Goal: Find specific fact: Find contact information

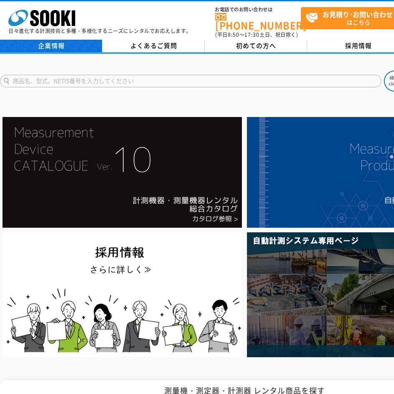
click at [66, 41] on link "企業情報" at bounding box center [51, 46] width 102 height 13
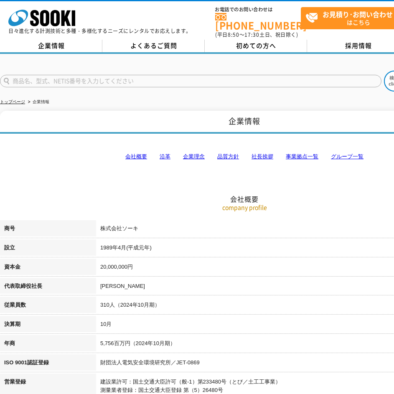
click at [293, 153] on link "事業拠点一覧" at bounding box center [301, 156] width 33 height 6
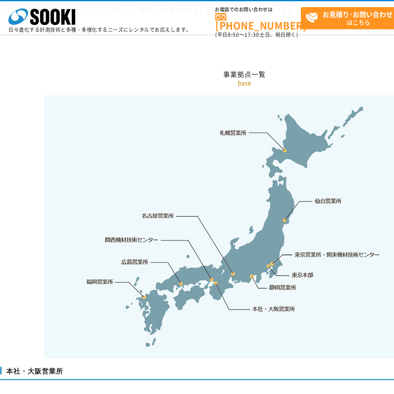
scroll to position [1676, 0]
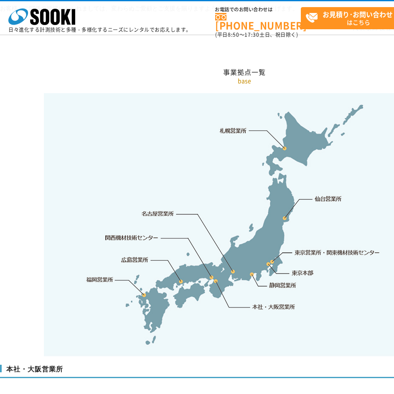
click at [307, 248] on link "東京営業所・関東機材技術センター" at bounding box center [338, 252] width 86 height 8
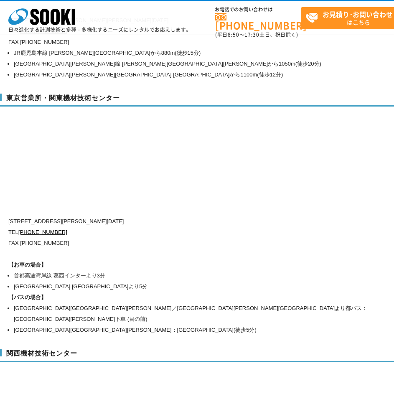
scroll to position [3526, 0]
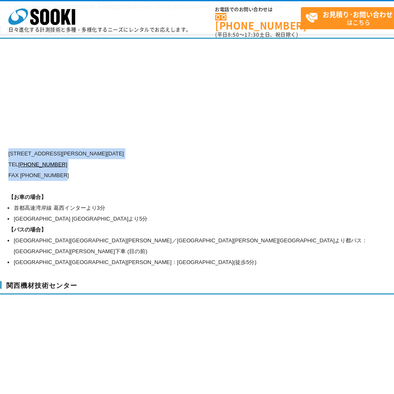
drag, startPoint x: 9, startPoint y: 136, endPoint x: 86, endPoint y: 158, distance: 80.2
click at [86, 158] on div "[STREET_ADDRESS][PERSON_NAME][DATE] [PHONE_NUMBER] FAX [PHONE_NUMBER] 【お車の場合】 首…" at bounding box center [208, 207] width 401 height 119
copy div "[STREET_ADDRESS][PERSON_NAME][DATE] [PHONE_NUMBER] FAX [PHONE_NUMBER]"
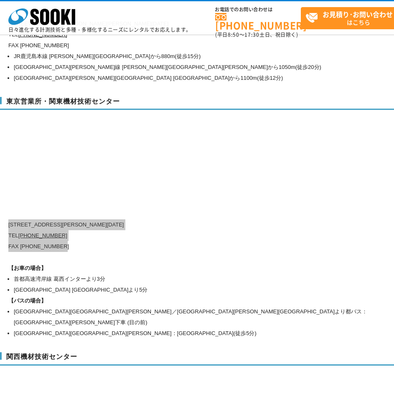
scroll to position [3443, 0]
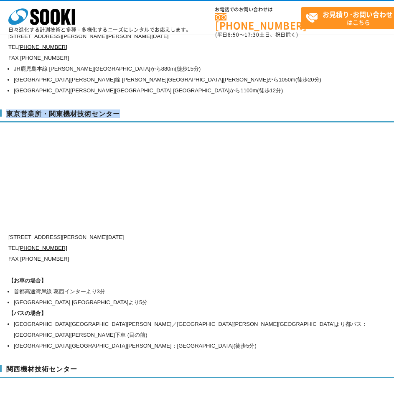
drag, startPoint x: 6, startPoint y: 96, endPoint x: 135, endPoint y: 94, distance: 129.0
click at [135, 109] on h3 "東京営業所・関東機材技術センター" at bounding box center [244, 115] width 488 height 13
copy h3 "東京営業所・関東機材技術センター"
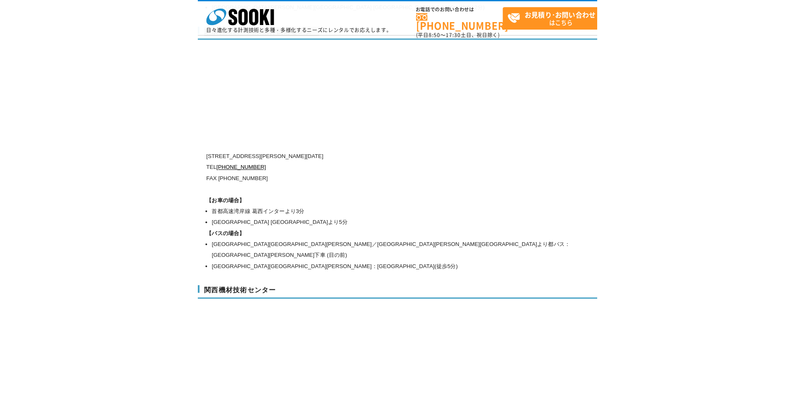
scroll to position [3610, 0]
